Goal: Go to known website: Access a specific website the user already knows

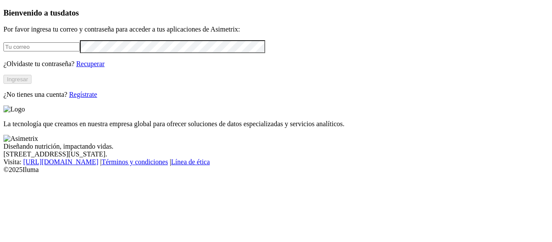
type input "[PERSON_NAME][EMAIL_ADDRESS][PERSON_NAME][DOMAIN_NAME]"
click at [32, 84] on button "Ingresar" at bounding box center [17, 79] width 28 height 9
